Goal: Book appointment/travel/reservation

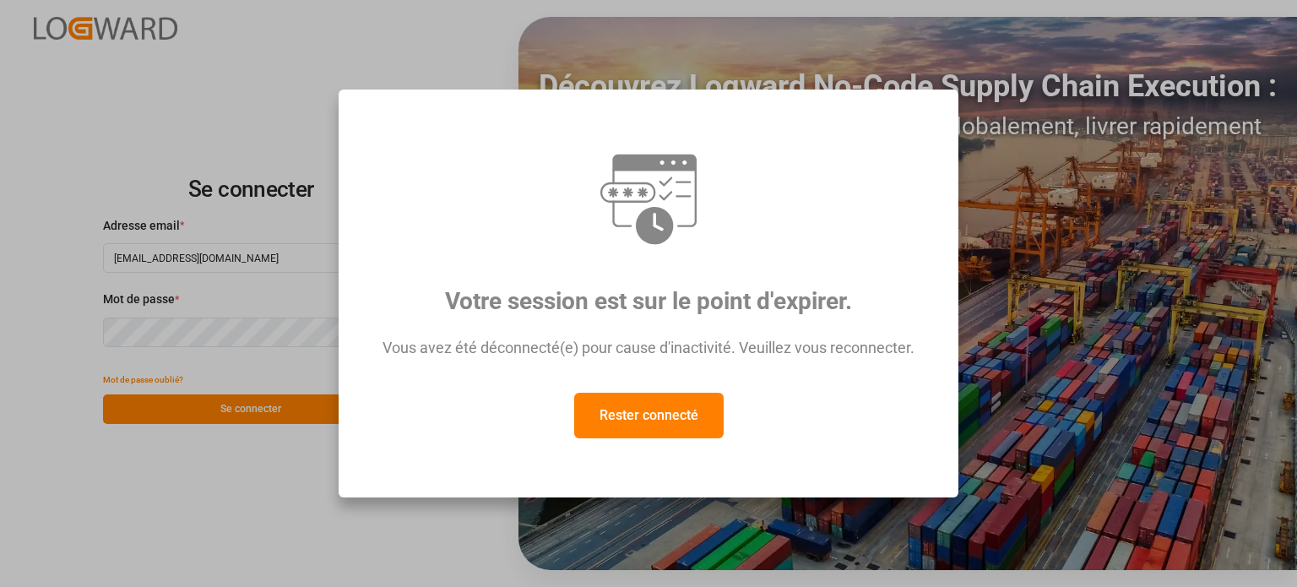
click at [650, 423] on font "Rester connecté" at bounding box center [649, 415] width 99 height 16
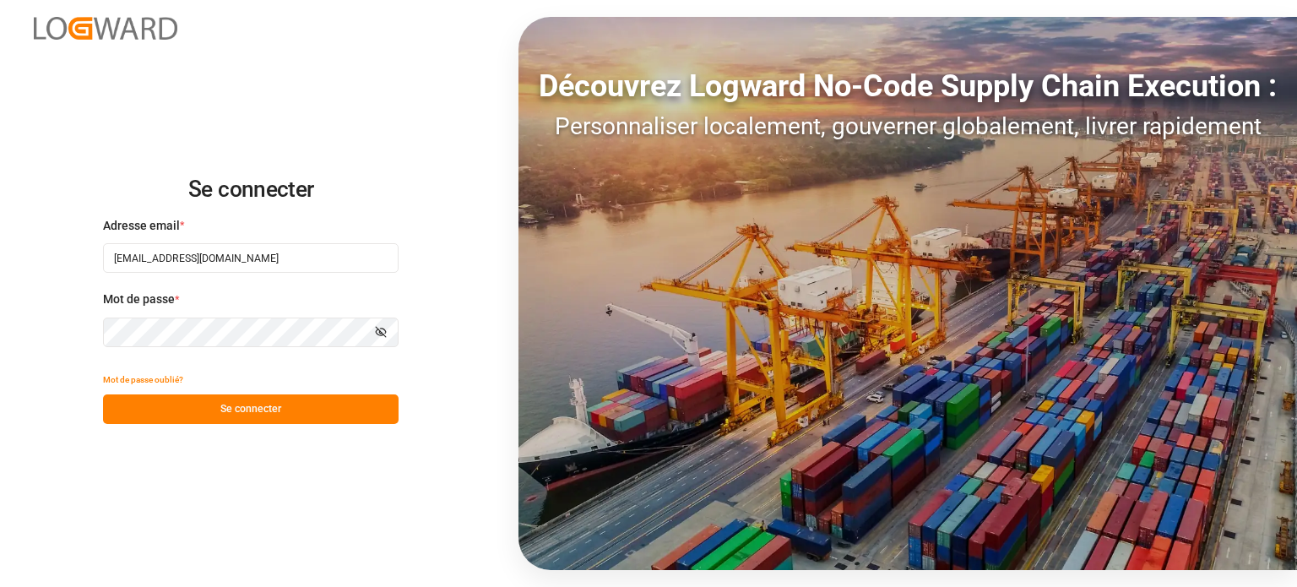
click at [247, 414] on font "Se connecter" at bounding box center [250, 409] width 61 height 12
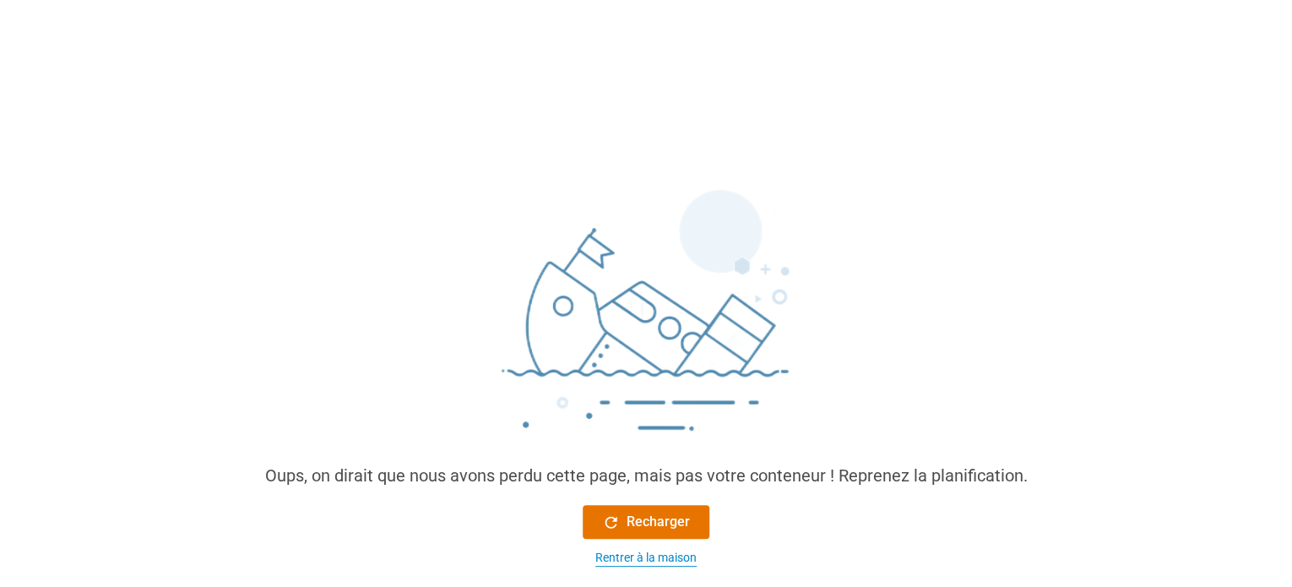
click at [662, 560] on font "Rentrer à la maison" at bounding box center [645, 558] width 101 height 14
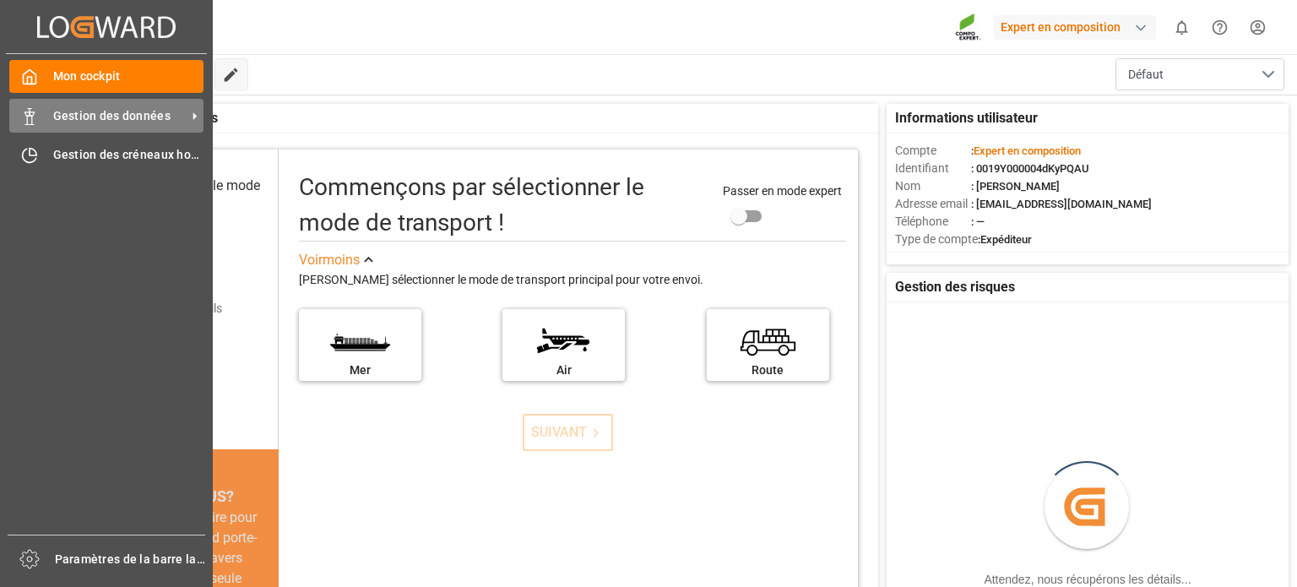
click at [35, 124] on icon at bounding box center [29, 116] width 17 height 17
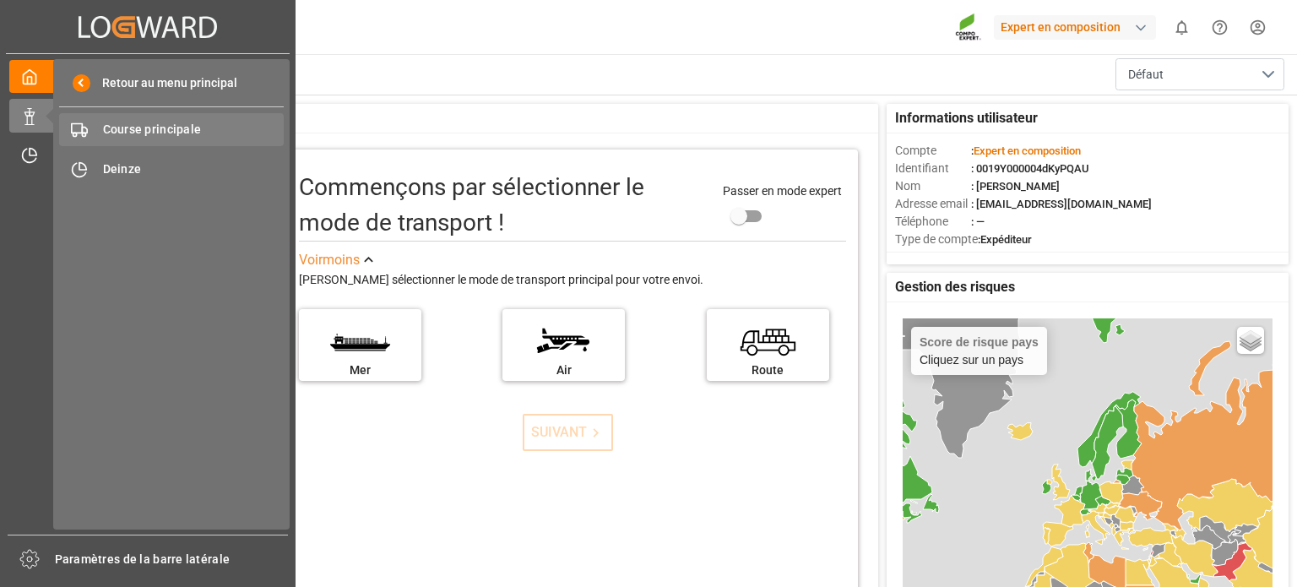
click at [167, 134] on font "Course principale" at bounding box center [152, 129] width 99 height 14
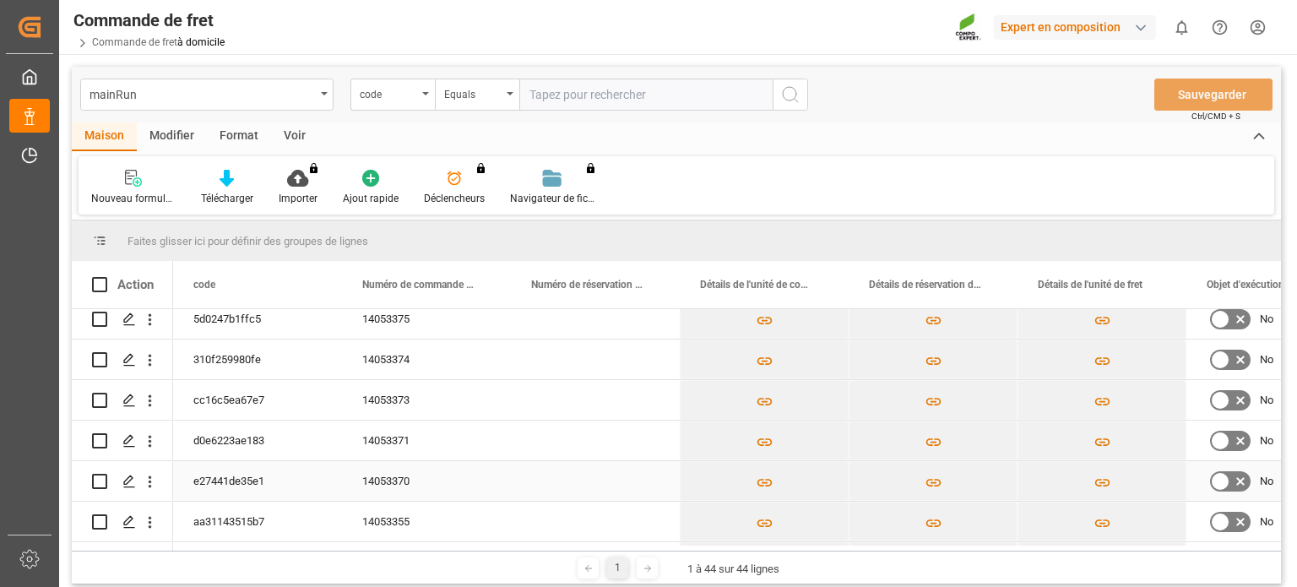
scroll to position [169, 0]
click at [132, 482] on polygon "Appuyez sur ESPACE pour sélectionner cette ligne." at bounding box center [128, 484] width 8 height 8
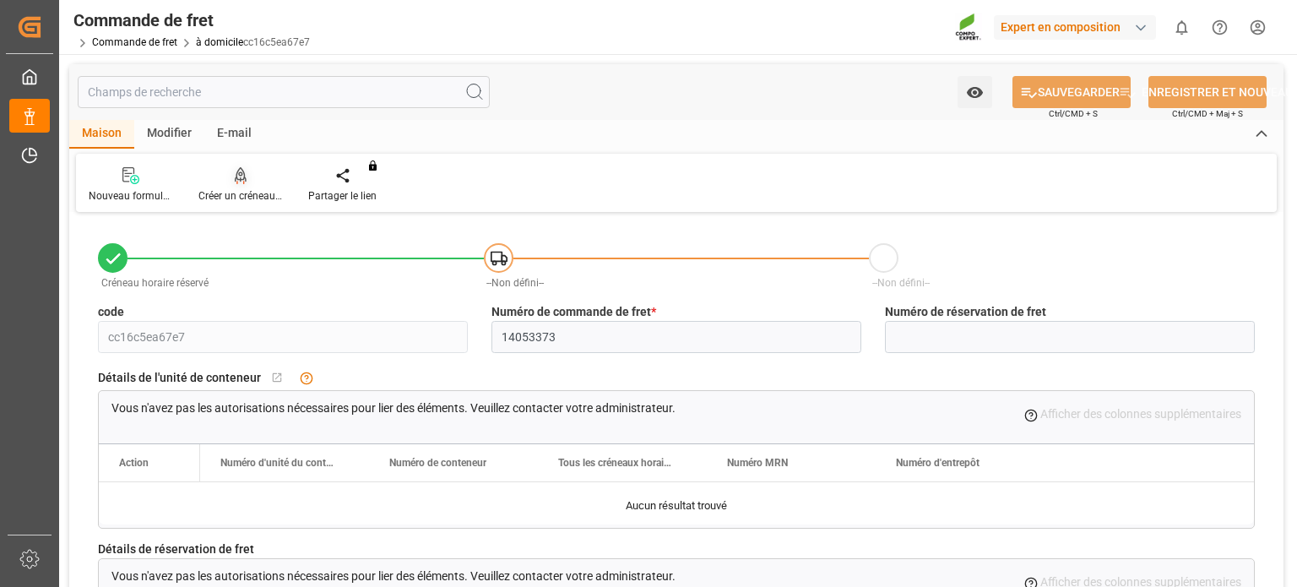
click at [232, 188] on div "Créer un créneau horaire" at bounding box center [240, 195] width 84 height 15
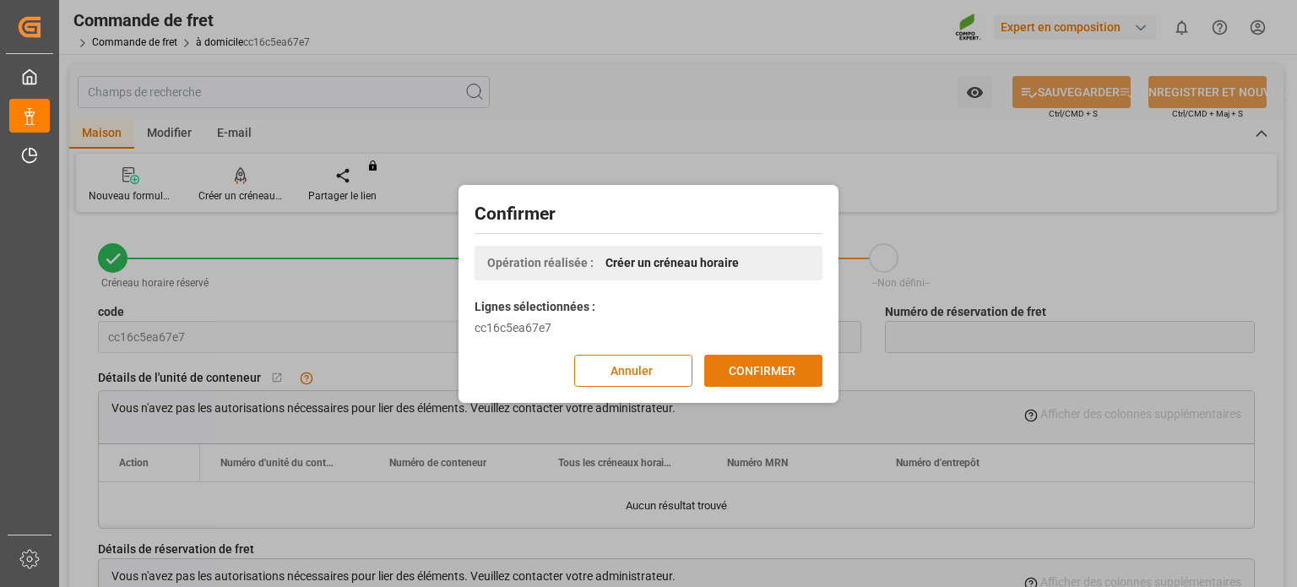
click at [755, 378] on font "CONFIRMER" at bounding box center [762, 371] width 67 height 19
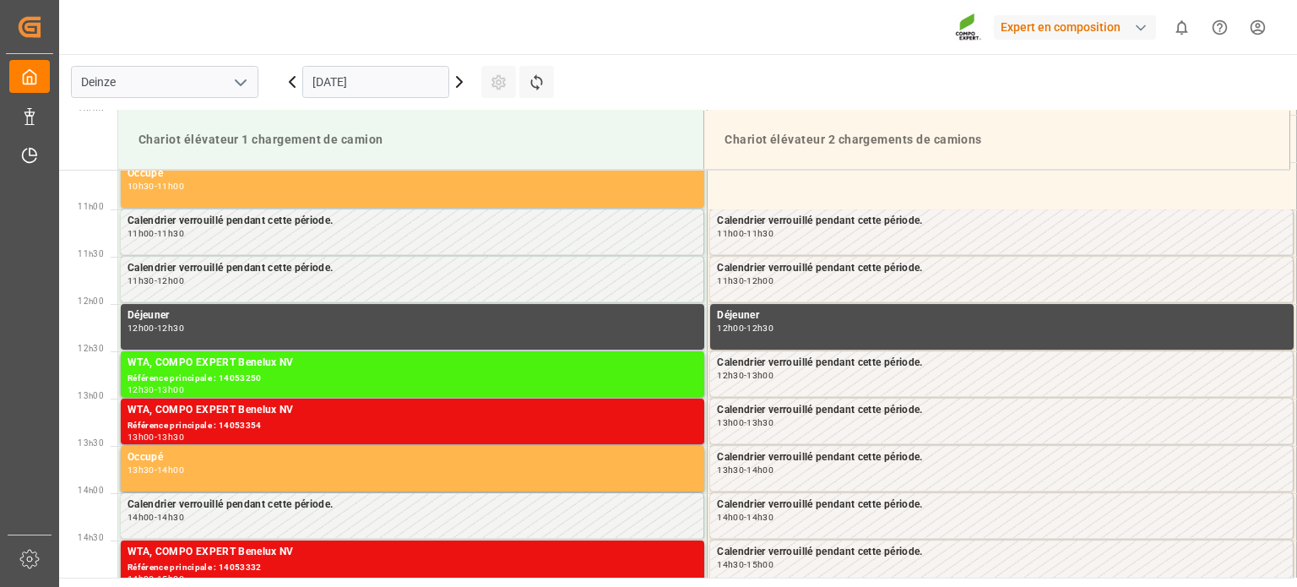
scroll to position [1030, 0]
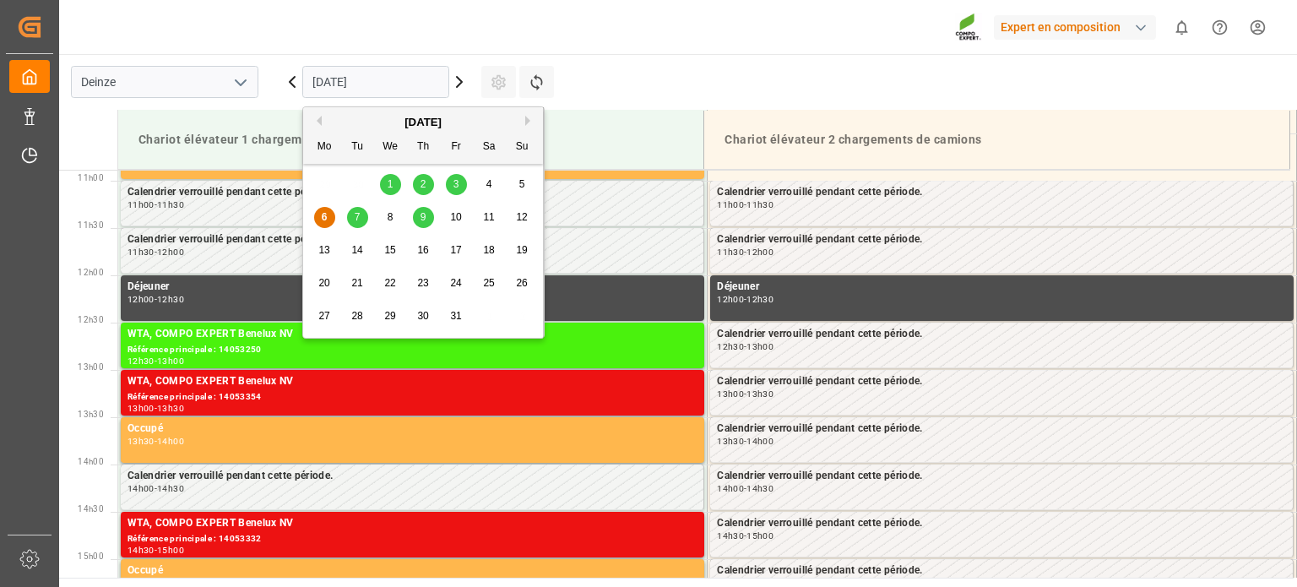
click at [369, 85] on input "[DATE]" at bounding box center [375, 82] width 147 height 32
click at [355, 215] on font "7" at bounding box center [358, 217] width 6 height 12
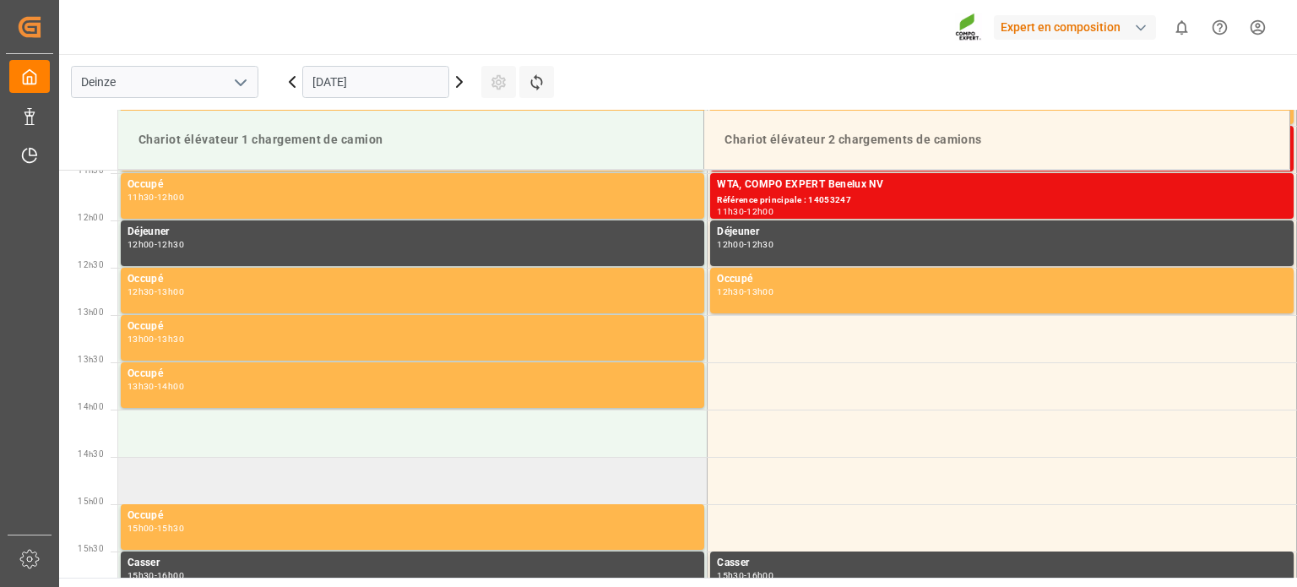
scroll to position [1114, 0]
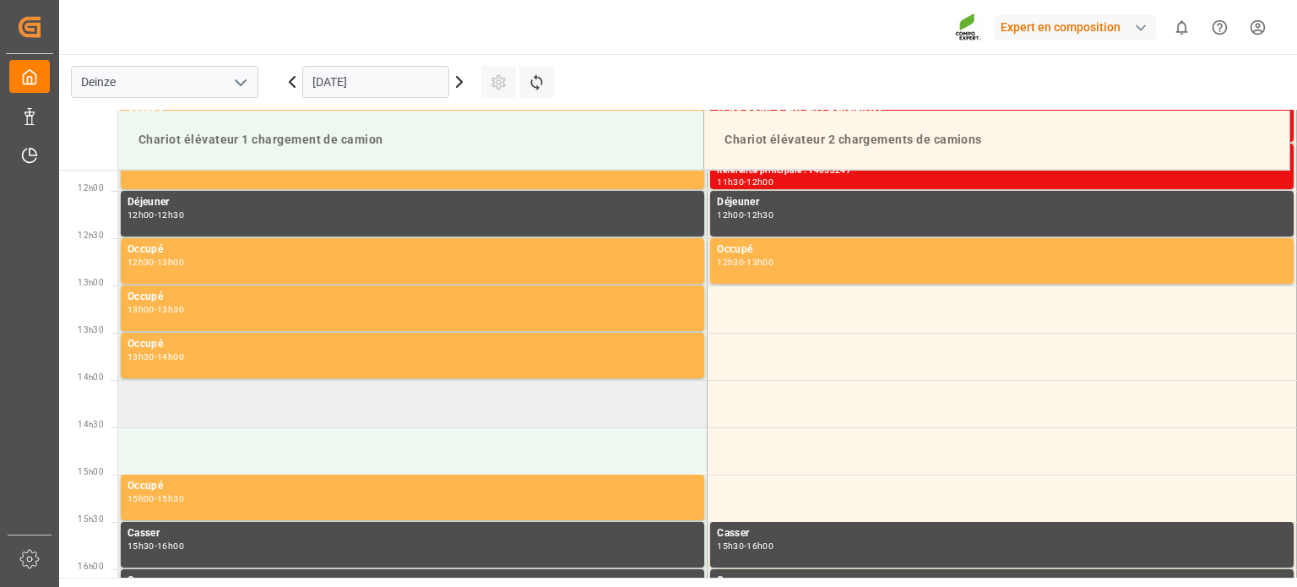
click at [579, 405] on td at bounding box center [413, 403] width 590 height 47
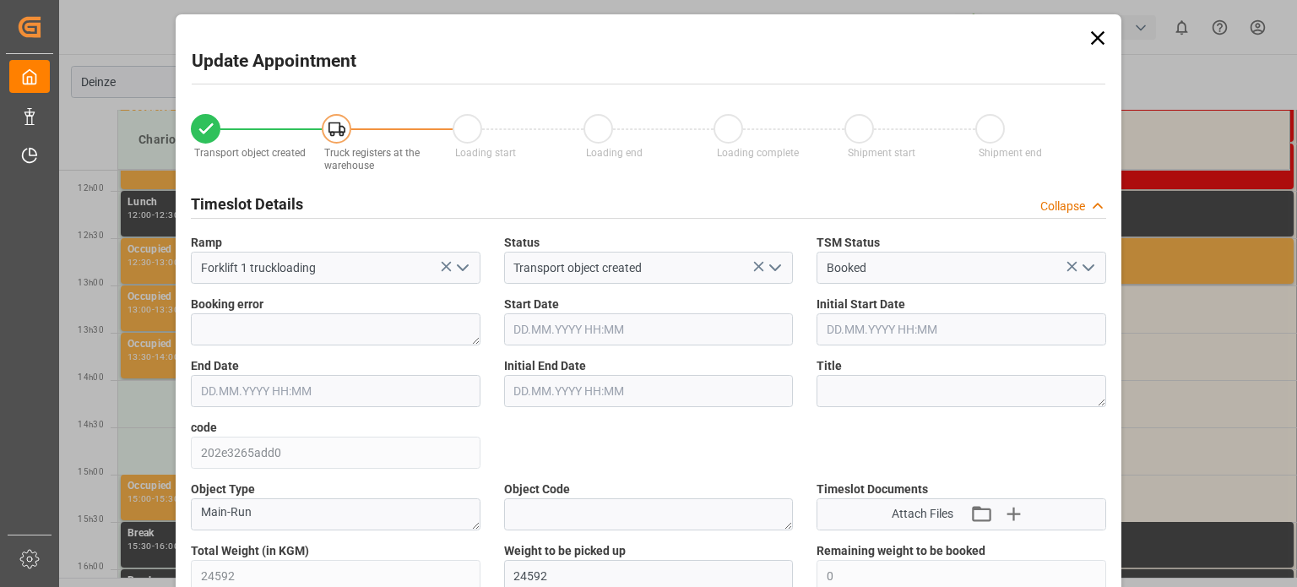
type input "24592"
type input "0"
type input "24"
type input "07.10.2025 14:00"
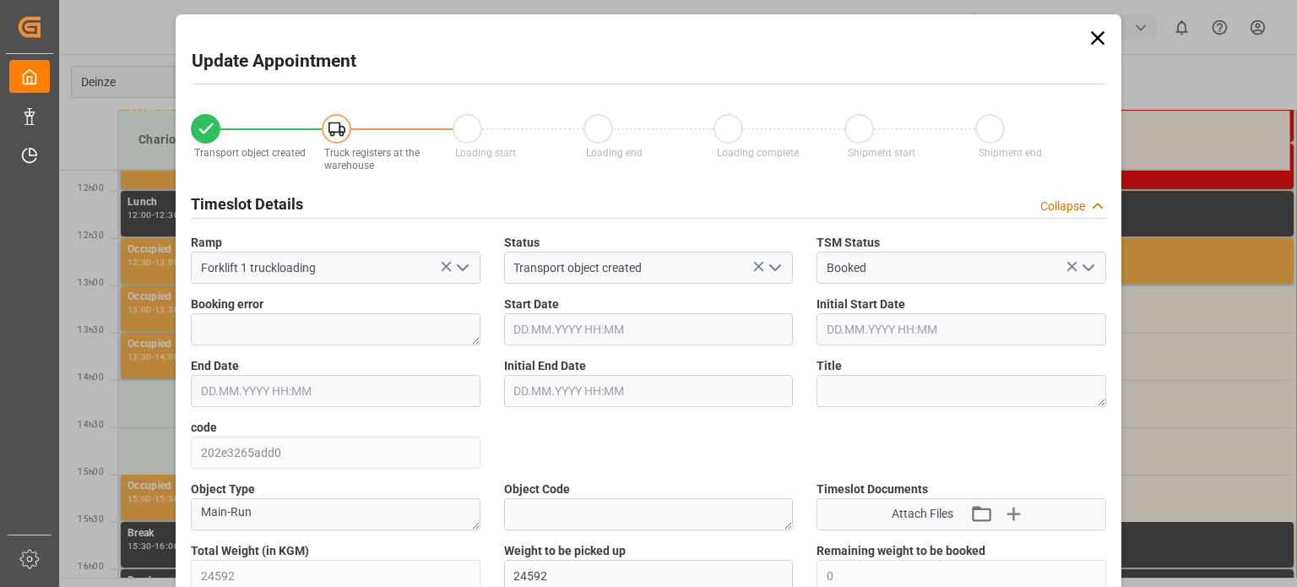
type input "07.10.2025 14:30"
type input "06.10.2025 08:06"
type input "06.10.2025 09:50"
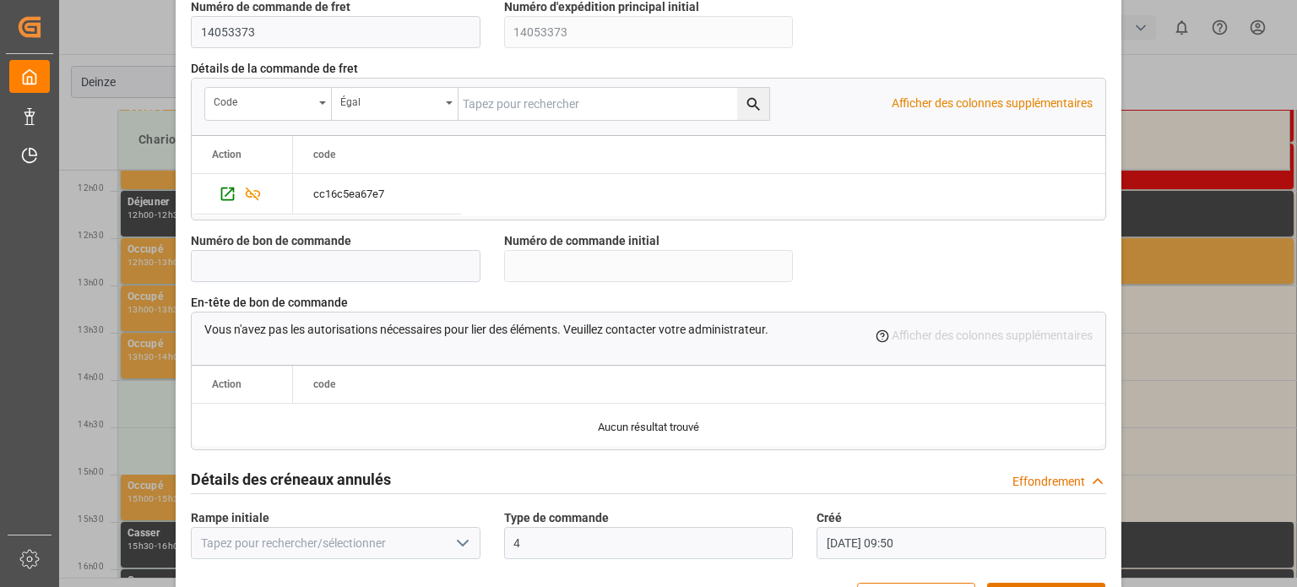
scroll to position [1635, 0]
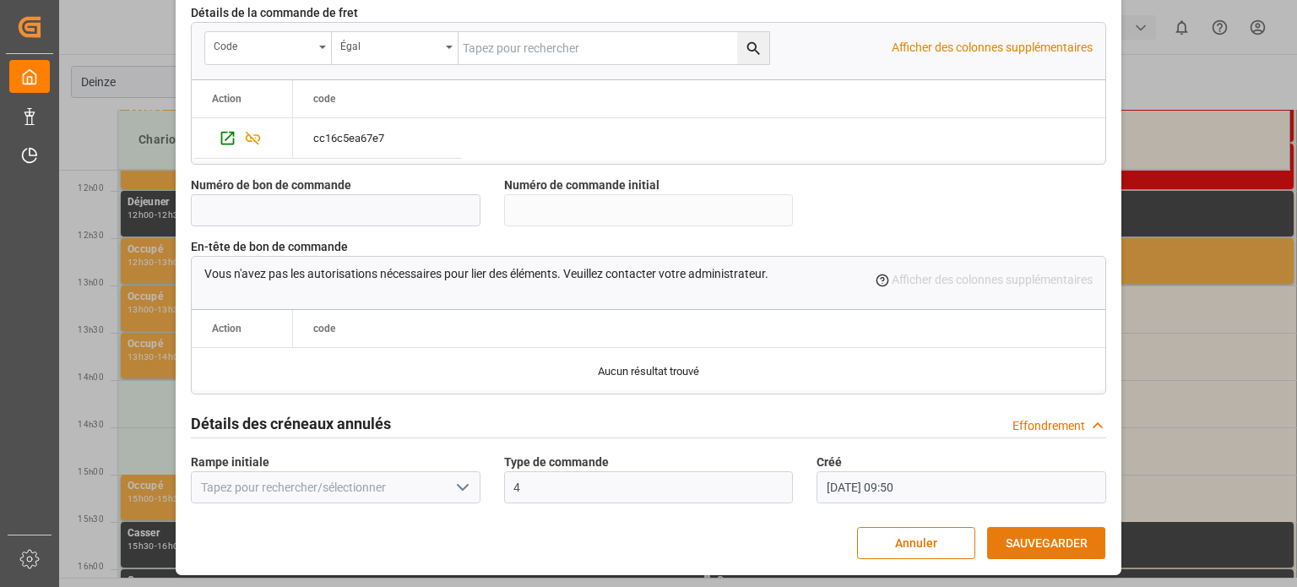
click at [1030, 539] on font "SAUVEGARDER" at bounding box center [1047, 543] width 82 height 14
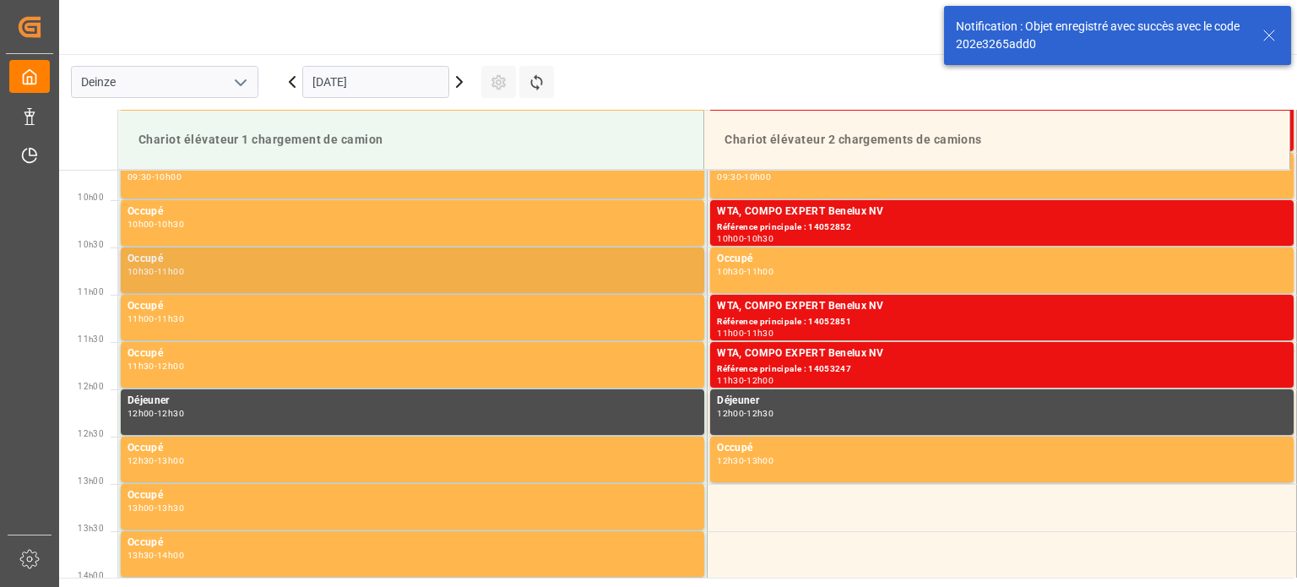
scroll to position [1050, 0]
